Goal: Task Accomplishment & Management: Manage account settings

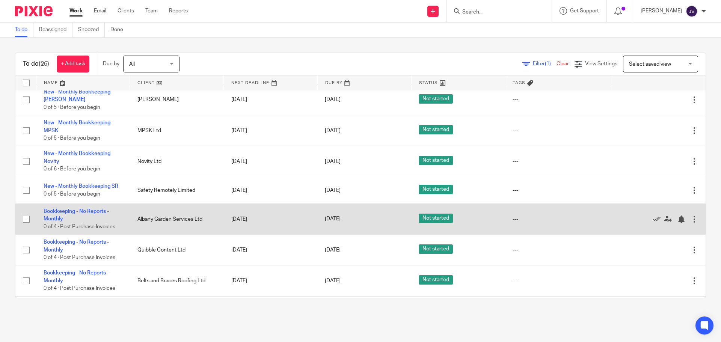
scroll to position [341, 0]
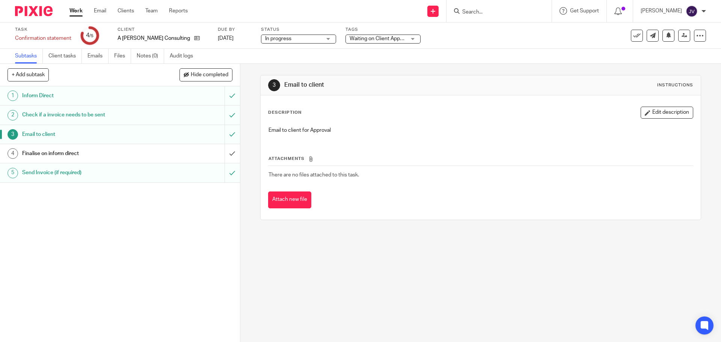
click at [41, 5] on div at bounding box center [31, 11] width 62 height 22
click at [48, 8] on img at bounding box center [34, 11] width 38 height 10
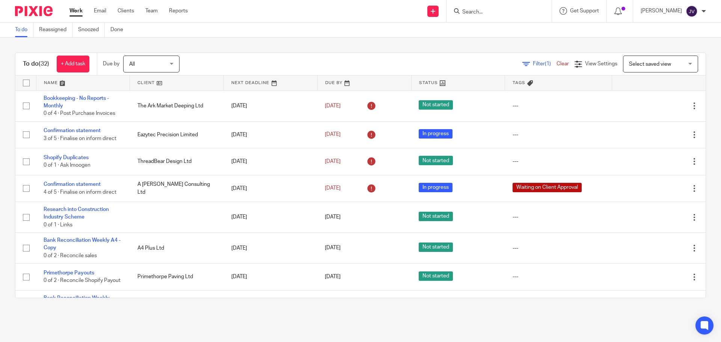
click at [491, 20] on div at bounding box center [498, 11] width 105 height 22
click at [490, 13] on input "Search" at bounding box center [495, 12] width 68 height 7
type input "valour"
click button "submit" at bounding box center [0, 0] width 0 height 0
click at [507, 24] on link at bounding box center [516, 32] width 113 height 17
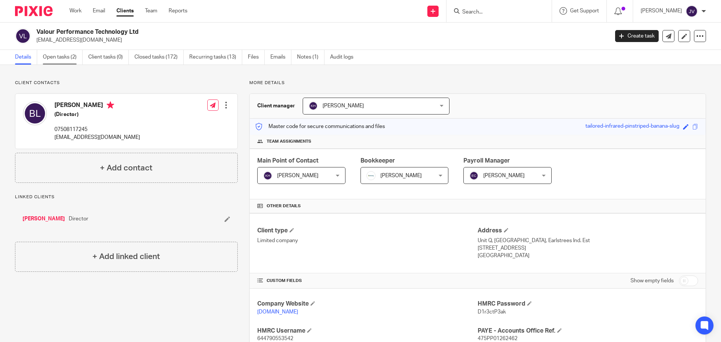
click at [62, 57] on link "Open tasks (2)" at bounding box center [63, 57] width 40 height 15
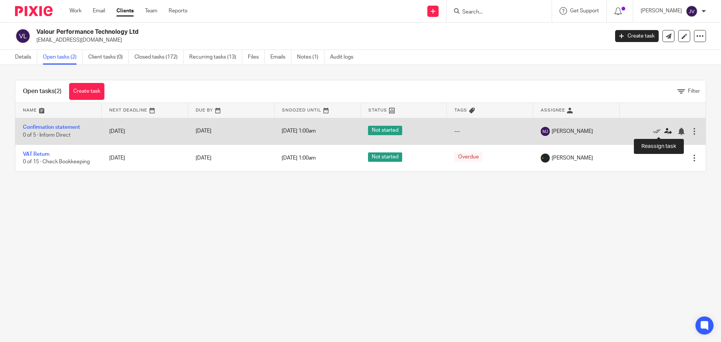
click at [664, 131] on icon at bounding box center [668, 132] width 8 height 8
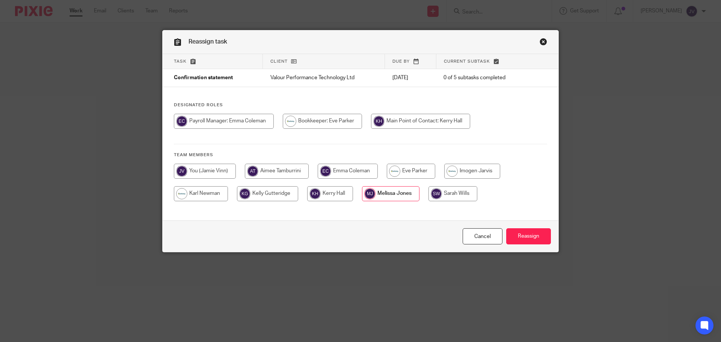
click at [199, 170] on input "radio" at bounding box center [205, 171] width 62 height 15
radio input "true"
click at [528, 232] on input "Reassign" at bounding box center [528, 236] width 45 height 16
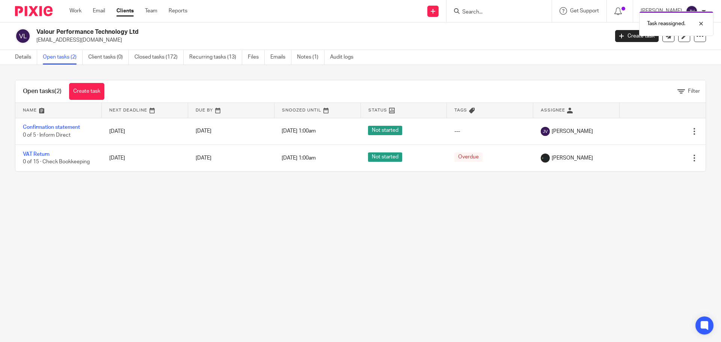
click at [31, 14] on img at bounding box center [34, 11] width 38 height 10
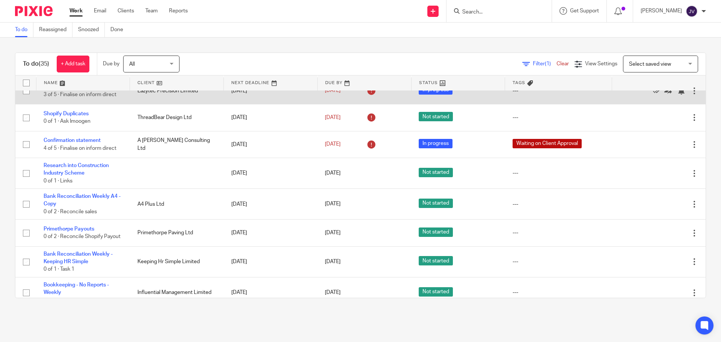
scroll to position [75, 0]
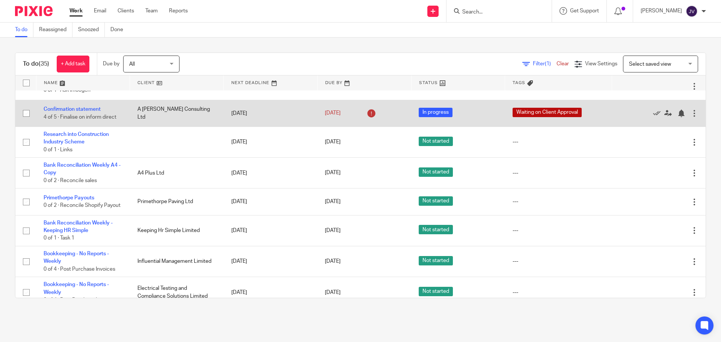
click at [72, 106] on td "Confirmation statement 4 of 5 · Finalise on inform direct" at bounding box center [83, 113] width 94 height 27
click at [81, 107] on link "Confirmation statement" at bounding box center [72, 109] width 57 height 5
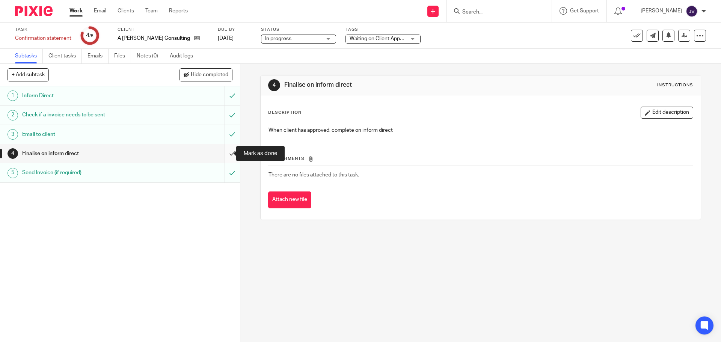
click at [221, 150] on input "submit" at bounding box center [120, 153] width 240 height 19
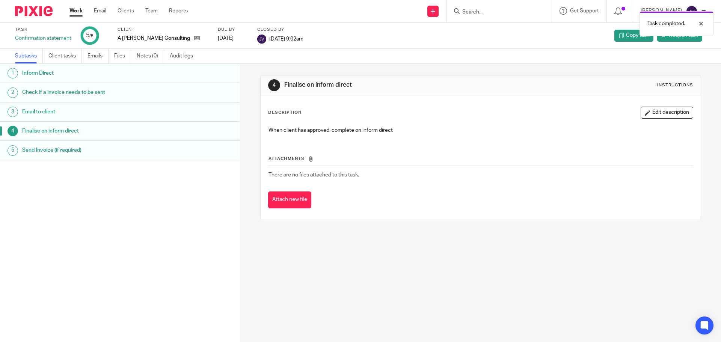
click at [42, 8] on img at bounding box center [34, 11] width 38 height 10
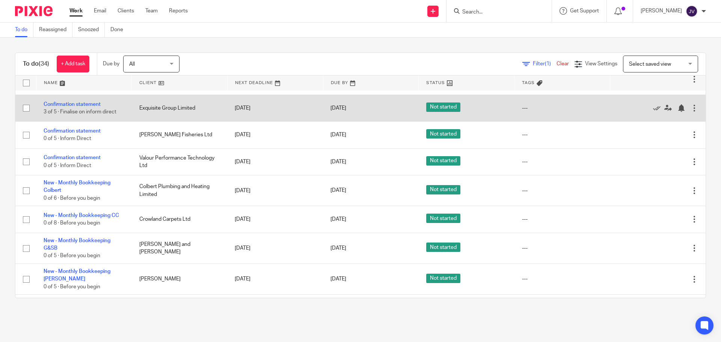
scroll to position [338, 0]
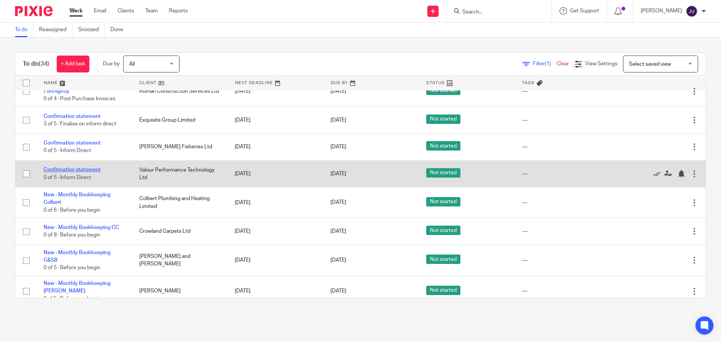
click at [69, 169] on link "Confirmation statement" at bounding box center [72, 169] width 57 height 5
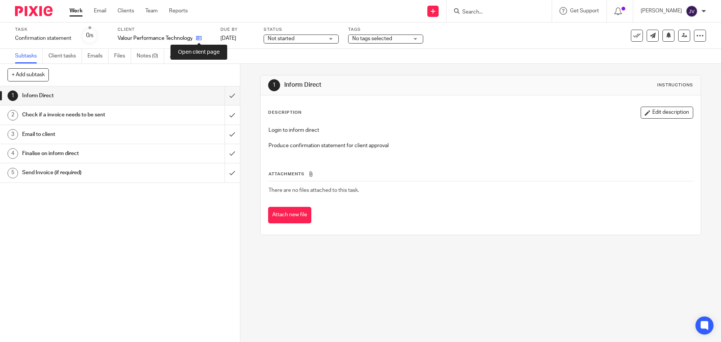
click at [200, 41] on icon at bounding box center [199, 38] width 6 height 6
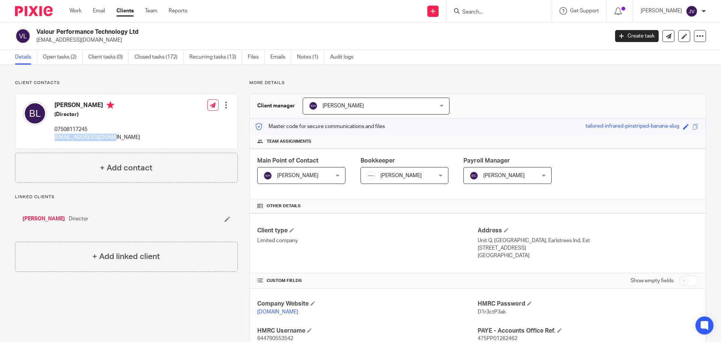
drag, startPoint x: 125, startPoint y: 133, endPoint x: 117, endPoint y: 148, distance: 17.3
click at [117, 148] on div "[PERSON_NAME] (Director) 07508117245 [EMAIL_ADDRESS][DOMAIN_NAME] Edit contact …" at bounding box center [126, 121] width 222 height 55
copy div "[EMAIL_ADDRESS][DOMAIN_NAME]"
click at [122, 127] on div "[PERSON_NAME] (Director) 07508117245 [EMAIL_ADDRESS][DOMAIN_NAME] Edit contact …" at bounding box center [126, 121] width 222 height 55
drag, startPoint x: 122, startPoint y: 133, endPoint x: 113, endPoint y: 145, distance: 14.5
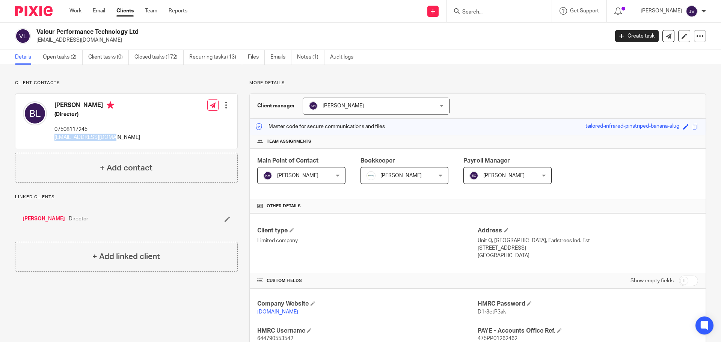
click at [113, 145] on div "[PERSON_NAME] (Director) 07508117245 [EMAIL_ADDRESS][DOMAIN_NAME] Edit contact …" at bounding box center [126, 121] width 222 height 55
copy div "[EMAIL_ADDRESS][DOMAIN_NAME]"
click at [289, 57] on link "Emails" at bounding box center [280, 57] width 21 height 15
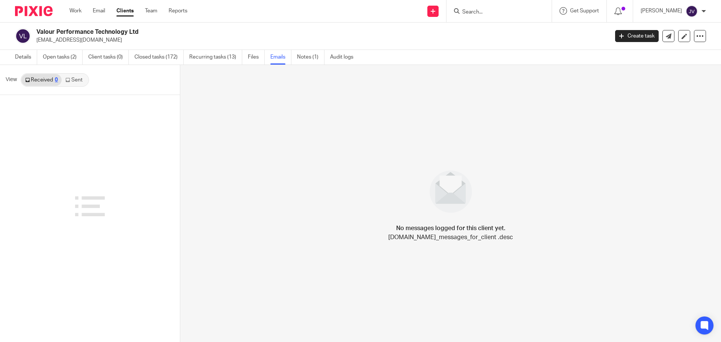
click at [73, 82] on link "Sent" at bounding box center [75, 80] width 26 height 12
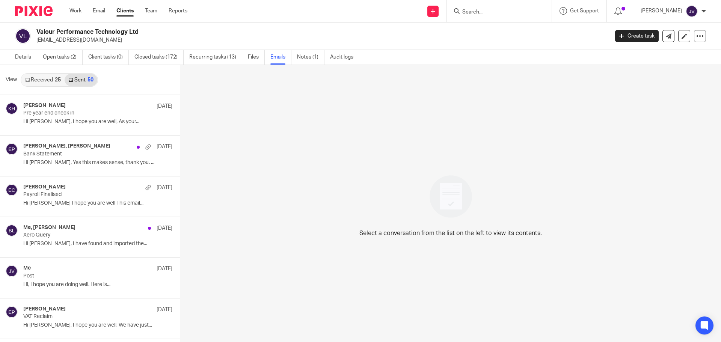
click at [41, 81] on link "Received 25" at bounding box center [42, 80] width 43 height 12
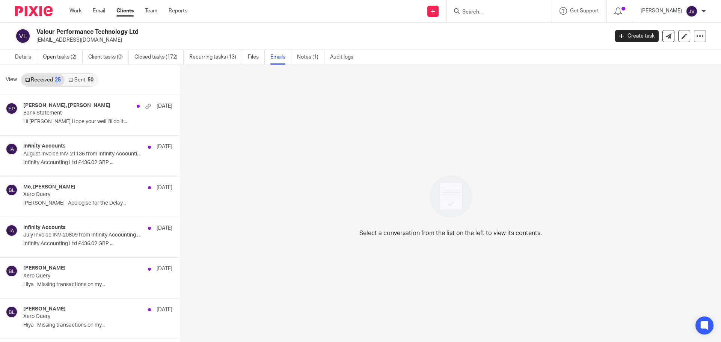
scroll to position [1, 0]
click at [22, 55] on link "Details" at bounding box center [26, 56] width 22 height 15
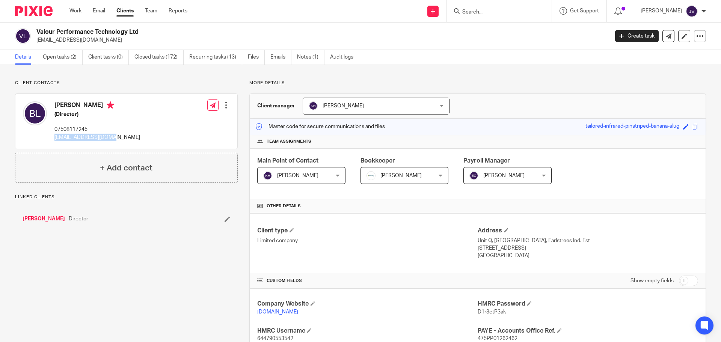
drag, startPoint x: 126, startPoint y: 133, endPoint x: 116, endPoint y: 142, distance: 13.3
click at [116, 142] on div "[PERSON_NAME] (Director) 07508117245 [EMAIL_ADDRESS][DOMAIN_NAME] Edit contact …" at bounding box center [126, 121] width 222 height 55
copy div "[EMAIL_ADDRESS][DOMAIN_NAME]"
click at [277, 56] on link "Emails" at bounding box center [280, 57] width 21 height 15
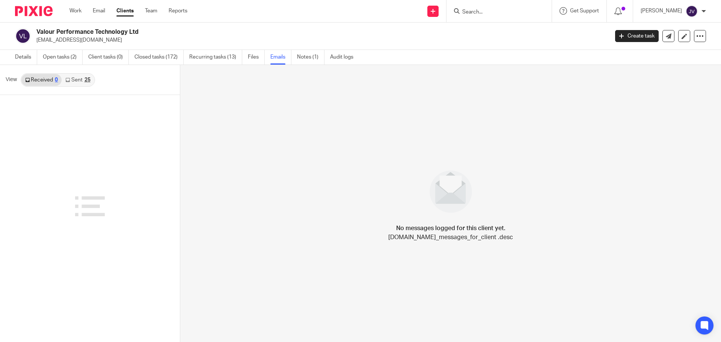
click at [70, 83] on link "Sent 25" at bounding box center [78, 80] width 32 height 12
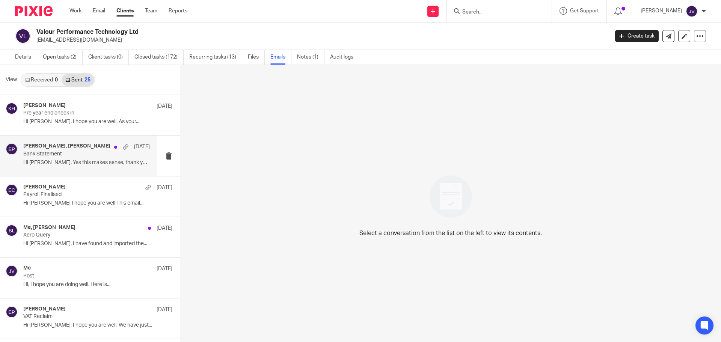
click at [83, 150] on div "Eve Parker, Ben Lane 5 Aug" at bounding box center [86, 147] width 127 height 8
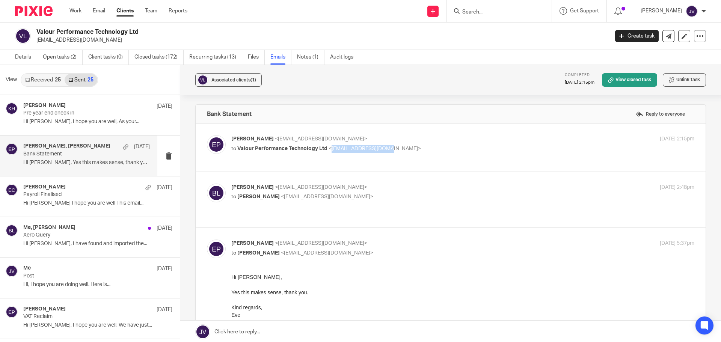
drag, startPoint x: 384, startPoint y: 151, endPoint x: 330, endPoint y: 151, distance: 53.7
click at [330, 151] on p "to Valour Performance Technology Ltd <ben@valourracing.com>" at bounding box center [385, 149] width 309 height 8
copy span "ben@valourracing.com"
drag, startPoint x: 29, startPoint y: 60, endPoint x: 22, endPoint y: 53, distance: 9.8
click at [29, 60] on link "Details" at bounding box center [26, 57] width 22 height 15
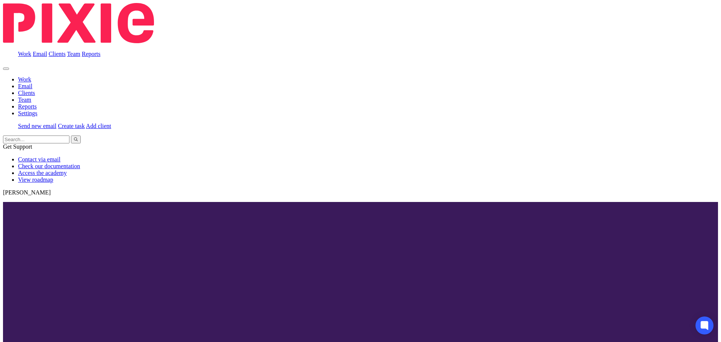
scroll to position [338, 0]
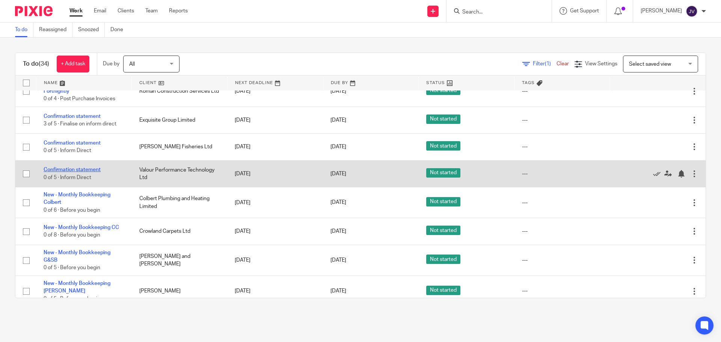
click at [86, 172] on link "Confirmation statement" at bounding box center [72, 169] width 57 height 5
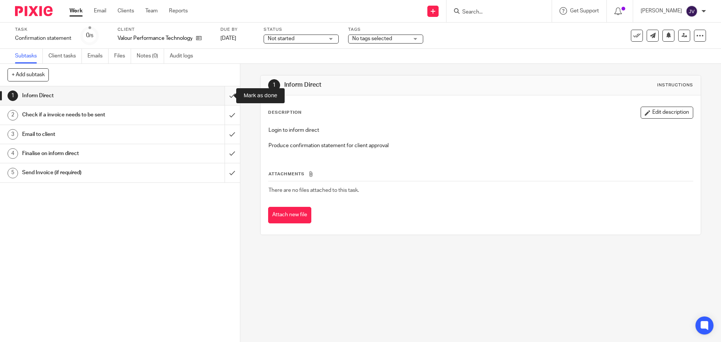
click at [220, 102] on input "submit" at bounding box center [120, 95] width 240 height 19
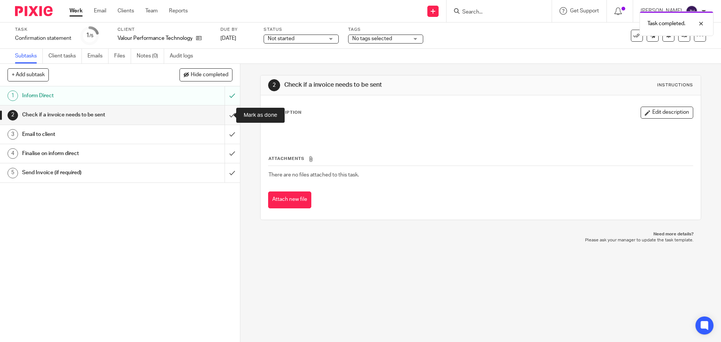
click at [223, 116] on input "submit" at bounding box center [120, 114] width 240 height 19
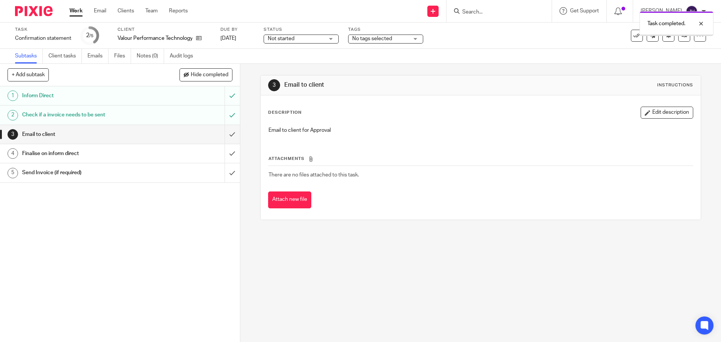
drag, startPoint x: 0, startPoint y: 0, endPoint x: 224, endPoint y: 135, distance: 262.0
click at [226, 136] on input "submit" at bounding box center [120, 134] width 240 height 19
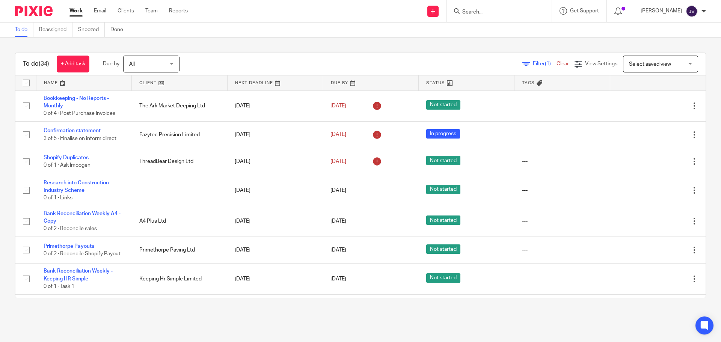
click at [479, 18] on div at bounding box center [498, 11] width 105 height 22
click at [484, 17] on div at bounding box center [498, 11] width 105 height 22
click at [482, 13] on input "Search" at bounding box center [495, 12] width 68 height 7
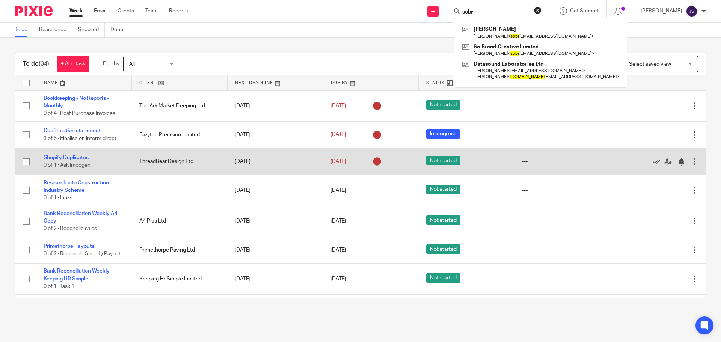
type input "sobr"
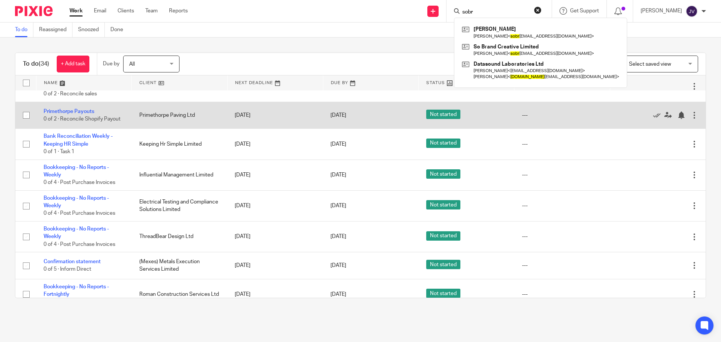
scroll to position [150, 0]
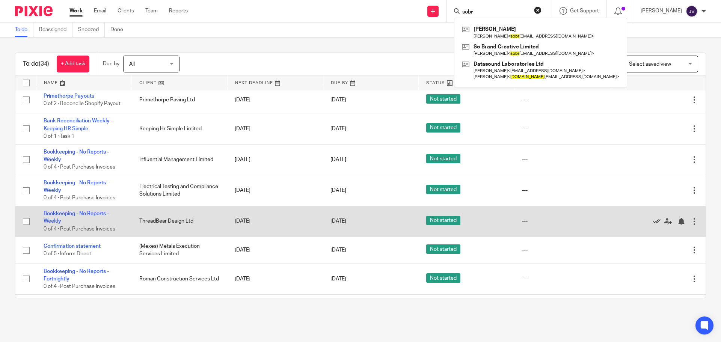
click at [653, 221] on icon at bounding box center [657, 222] width 8 height 8
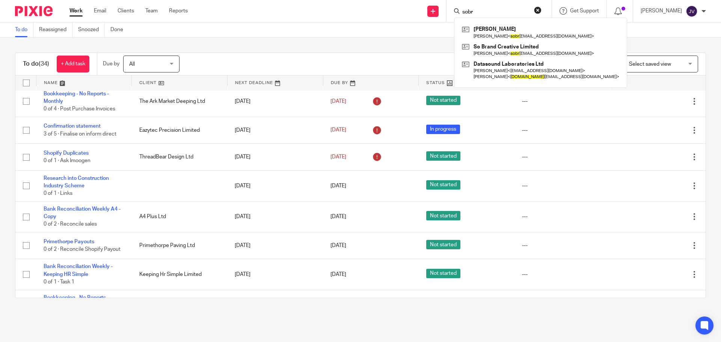
scroll to position [0, 0]
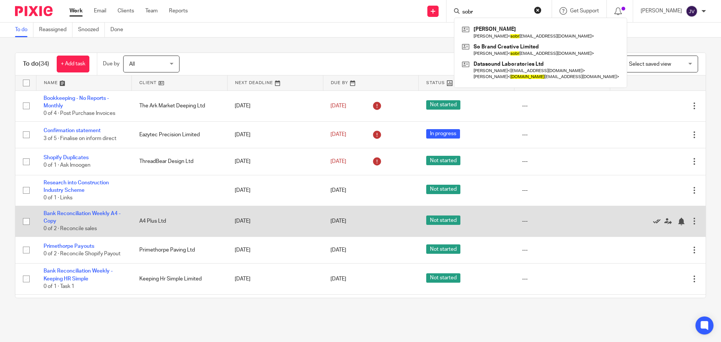
click at [653, 223] on icon at bounding box center [657, 222] width 8 height 8
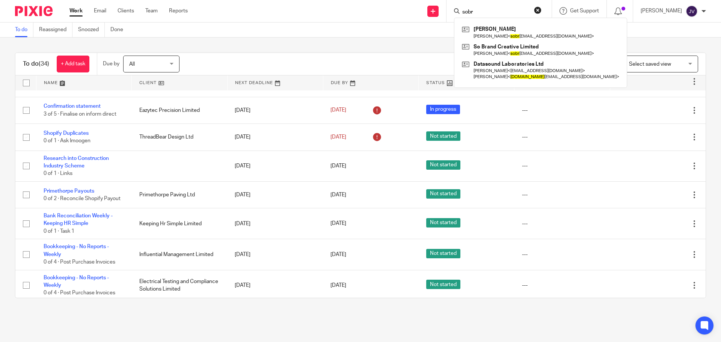
scroll to position [38, 0]
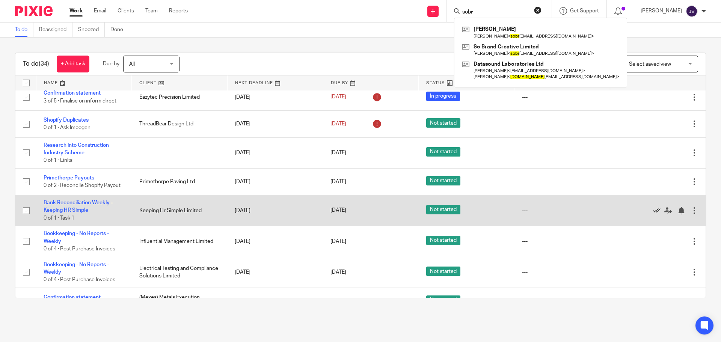
click at [653, 209] on icon at bounding box center [657, 211] width 8 height 8
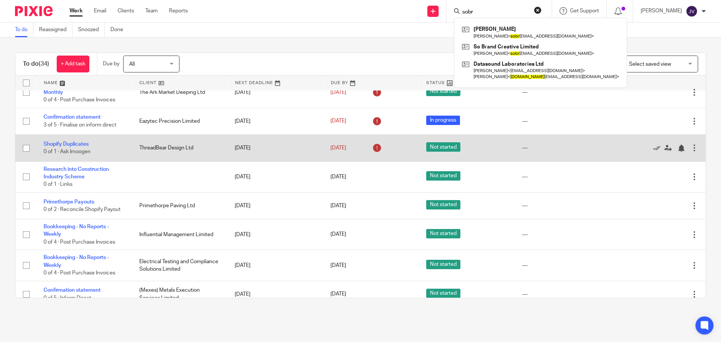
scroll to position [0, 0]
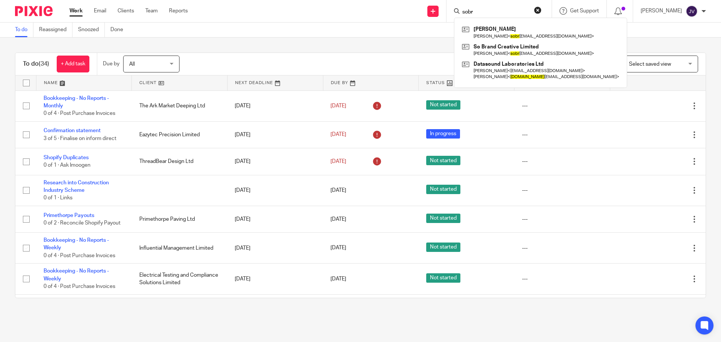
click at [283, 51] on div "To do (34) + Add task Due by All All Today Tomorrow This week Next week This mo…" at bounding box center [360, 176] width 721 height 276
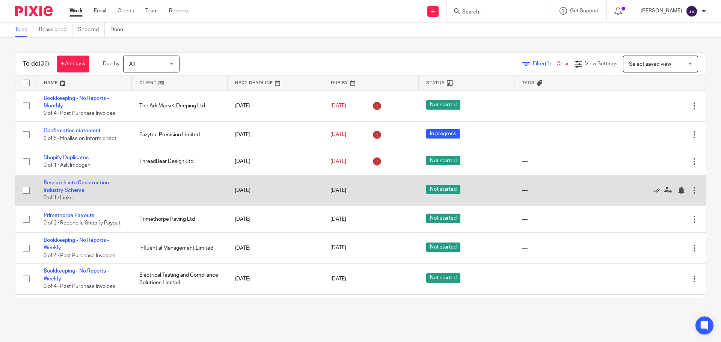
scroll to position [38, 0]
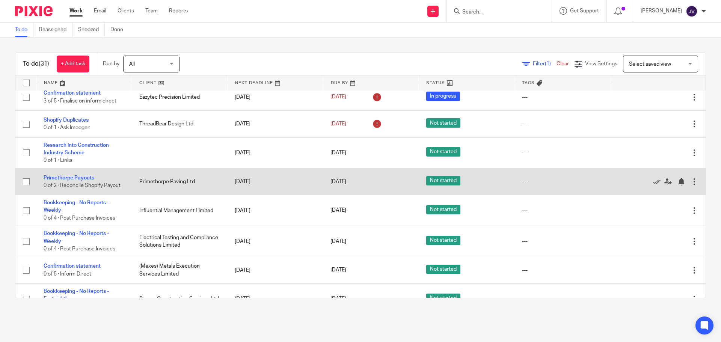
click at [81, 177] on link "Primethorpe Payouts" at bounding box center [69, 177] width 51 height 5
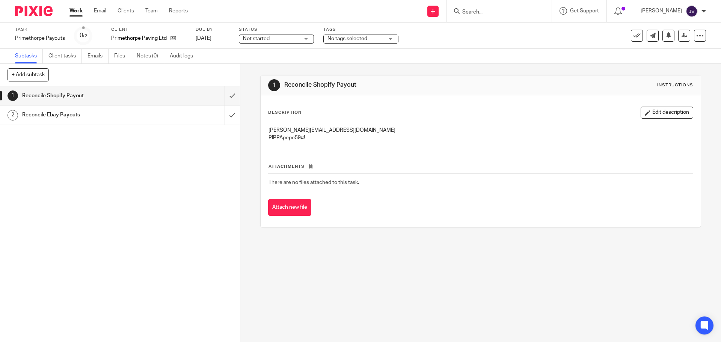
click at [500, 10] on input "Search" at bounding box center [495, 12] width 68 height 7
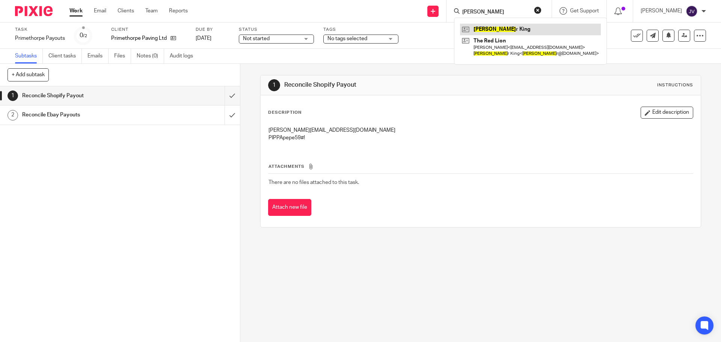
type input "[PERSON_NAME]"
click at [524, 28] on link at bounding box center [530, 29] width 141 height 11
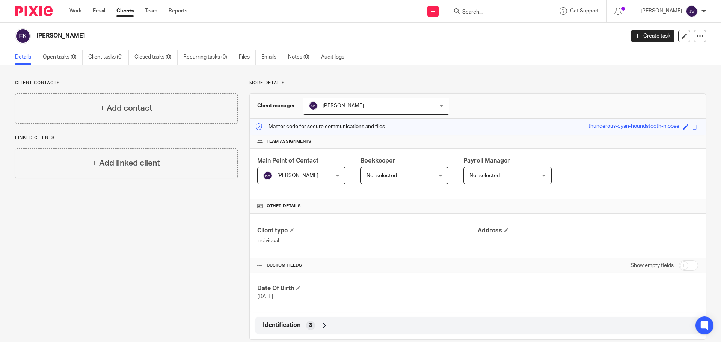
click at [38, 8] on img at bounding box center [34, 11] width 38 height 10
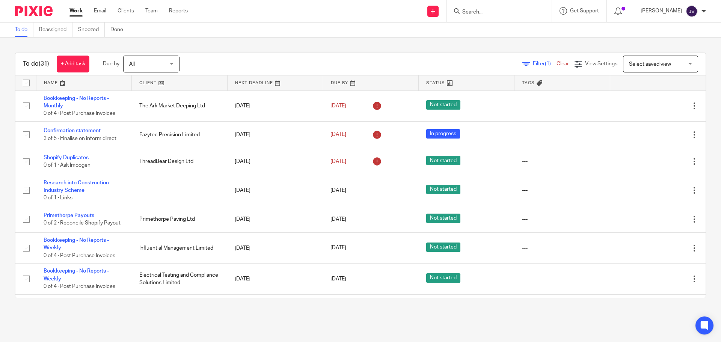
click at [484, 23] on div "To do Reassigned Snoozed Done" at bounding box center [360, 30] width 721 height 15
click at [485, 18] on div at bounding box center [498, 11] width 105 height 22
click at [491, 3] on div at bounding box center [498, 11] width 105 height 22
click at [491, 5] on div at bounding box center [498, 11] width 105 height 22
click at [491, 9] on input "Search" at bounding box center [495, 12] width 68 height 7
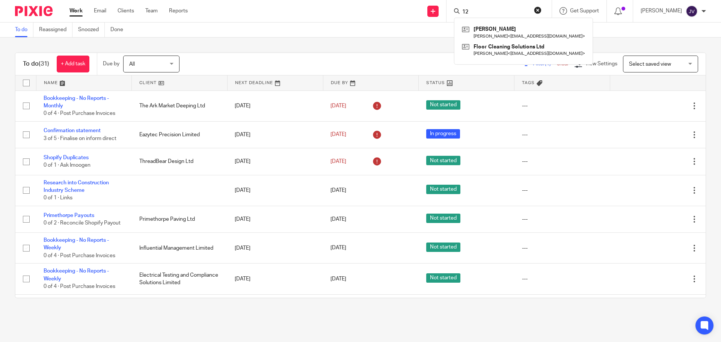
type input "1"
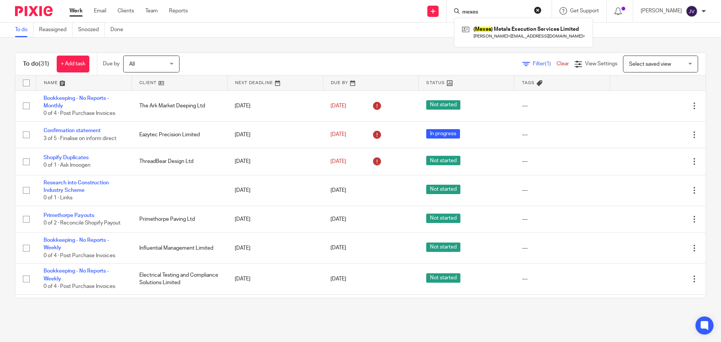
type input "mexes"
click at [510, 42] on div "( Mexes ) Metals Execution Services Limited [PERSON_NAME] < [PERSON_NAME][EMAIL…" at bounding box center [523, 32] width 139 height 29
click at [526, 24] on link at bounding box center [523, 32] width 127 height 17
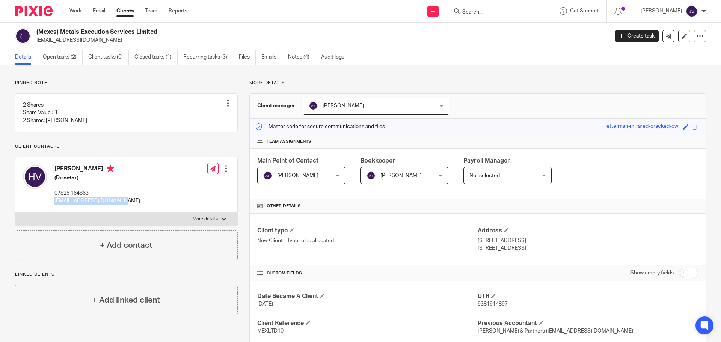
drag, startPoint x: 130, startPoint y: 209, endPoint x: 53, endPoint y: 212, distance: 77.0
click at [53, 212] on div "Hendrik Verest (Director) 07825 164863 hendrik.verest@gmail.com Edit contact Cr…" at bounding box center [126, 184] width 222 height 55
copy p "hendrik.verest@gmail.com"
click at [510, 4] on div at bounding box center [498, 11] width 105 height 22
click at [503, 15] on input "Search" at bounding box center [495, 12] width 68 height 7
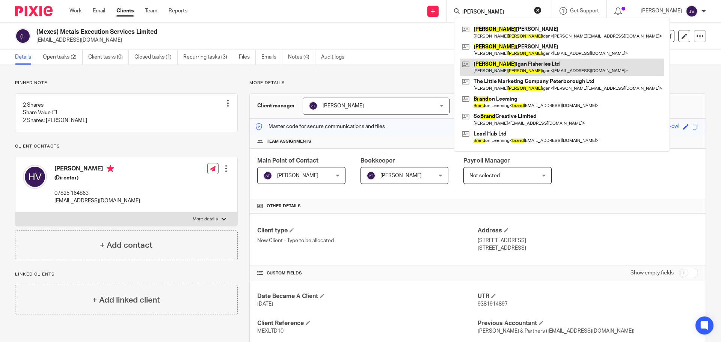
type input "brann"
click at [511, 59] on link at bounding box center [562, 67] width 204 height 17
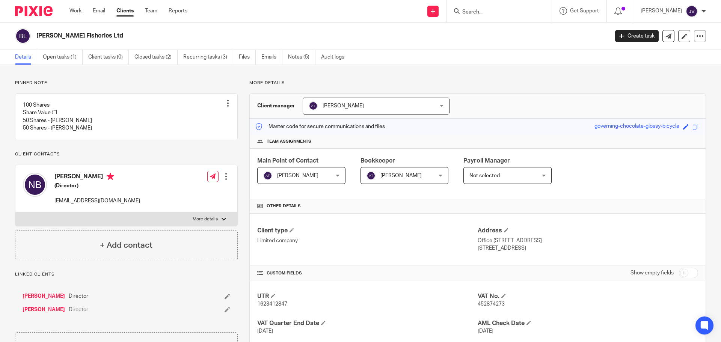
drag, startPoint x: 143, startPoint y: 207, endPoint x: 54, endPoint y: 211, distance: 89.1
click at [54, 211] on div "Natalie Brannigan (Director) blackwaterfishery@hotmail.com Edit contact Create …" at bounding box center [126, 189] width 222 height 48
copy p "[EMAIL_ADDRESS][DOMAIN_NAME]"
click at [262, 53] on ul "Details Open tasks (1) Client tasks (0) Closed tasks (2) Recurring tasks (3) Fi…" at bounding box center [185, 57] width 341 height 15
click at [59, 56] on link "Open tasks (1)" at bounding box center [63, 57] width 40 height 15
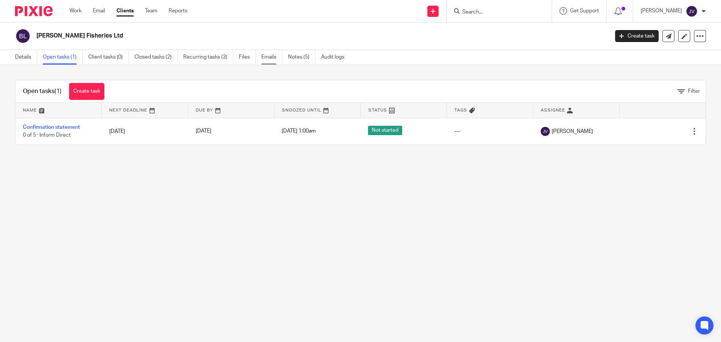
click at [274, 61] on link "Emails" at bounding box center [271, 57] width 21 height 15
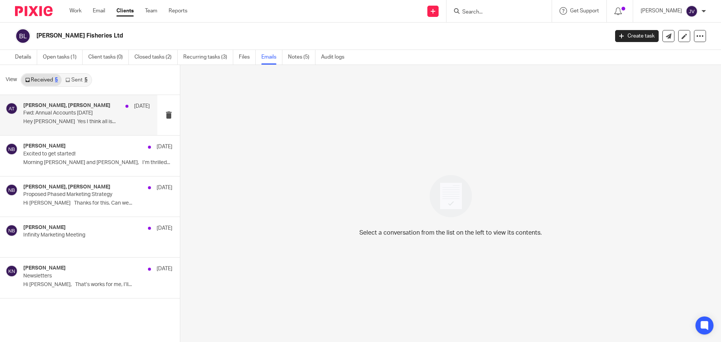
click at [79, 125] on p "Hey [PERSON_NAME] Yes I think all is..." at bounding box center [86, 122] width 127 height 6
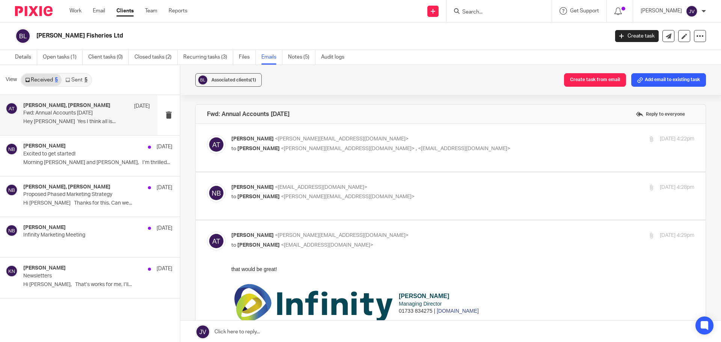
click at [41, 14] on img at bounding box center [34, 11] width 38 height 10
